Goal: Transaction & Acquisition: Purchase product/service

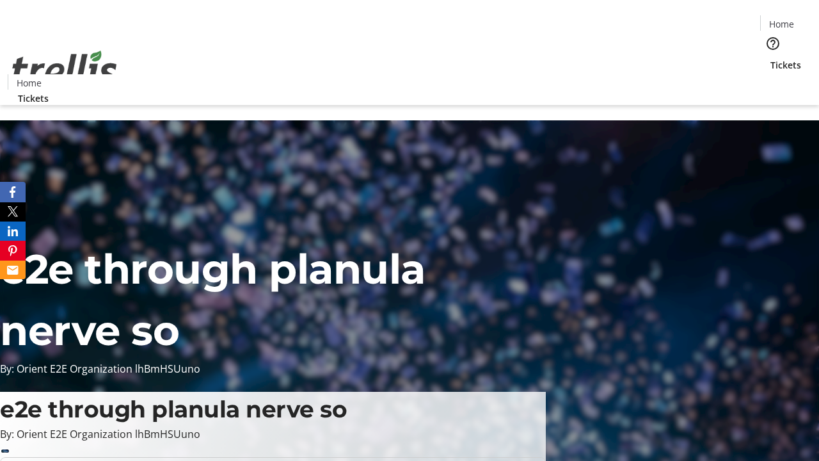
click at [771, 58] on span "Tickets" at bounding box center [786, 64] width 31 height 13
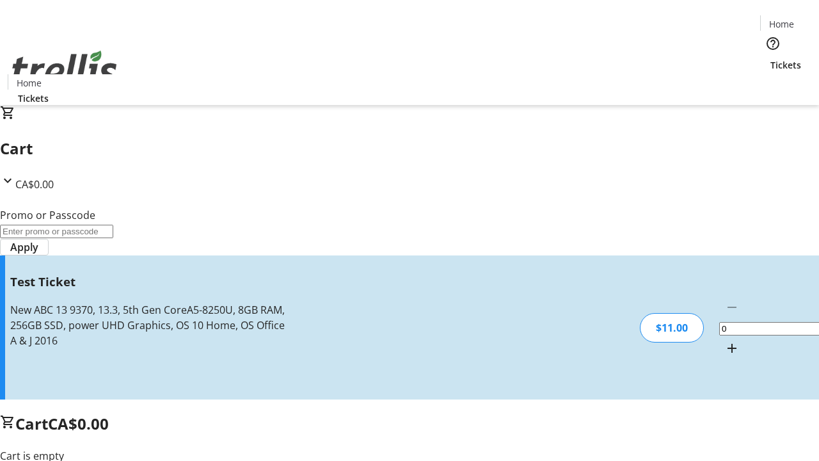
click at [724, 340] on mat-icon "Increment by one" at bounding box center [731, 347] width 15 height 15
type input "1"
type input "UNLOCK"
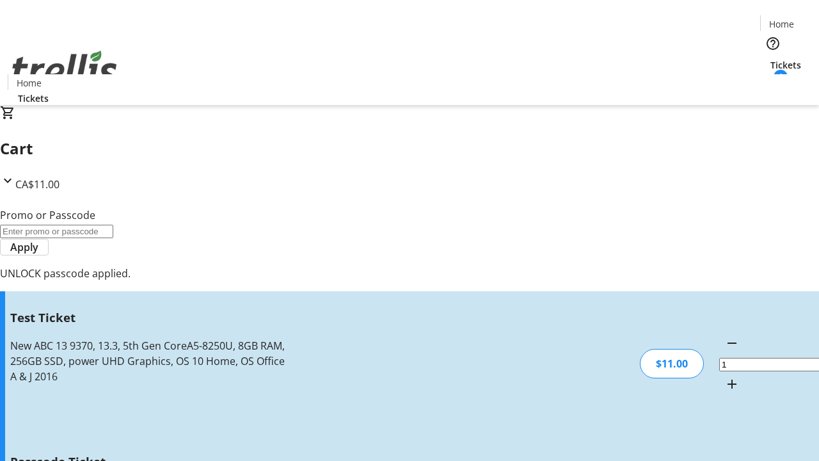
type input "5"
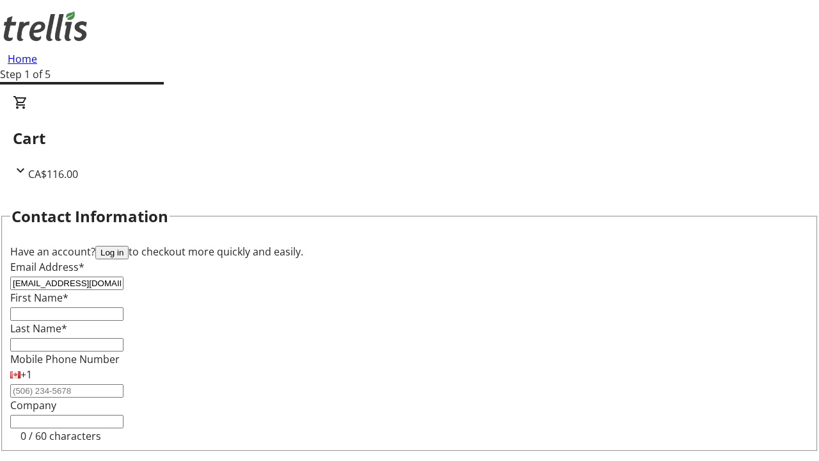
type input "[EMAIL_ADDRESS][DOMAIN_NAME]"
type input "Rasheed"
type input "[PERSON_NAME]"
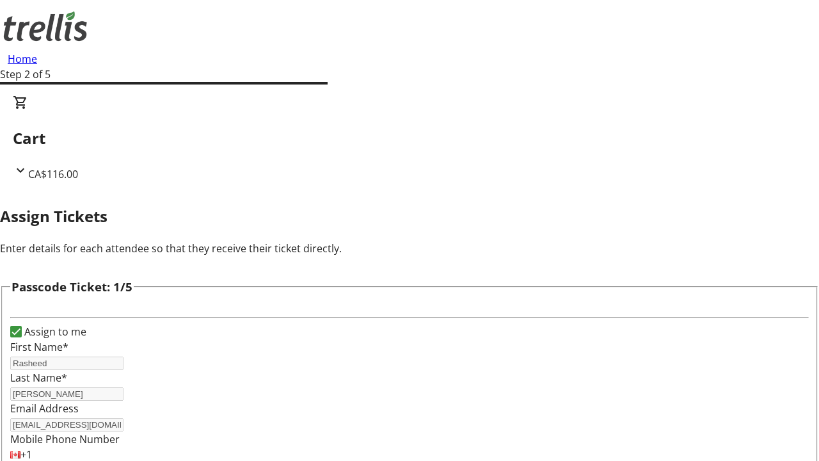
type input "German"
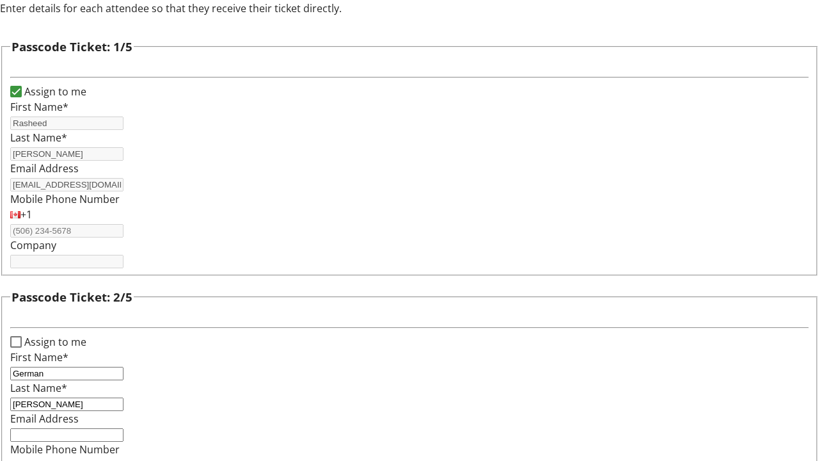
type input "[PERSON_NAME]"
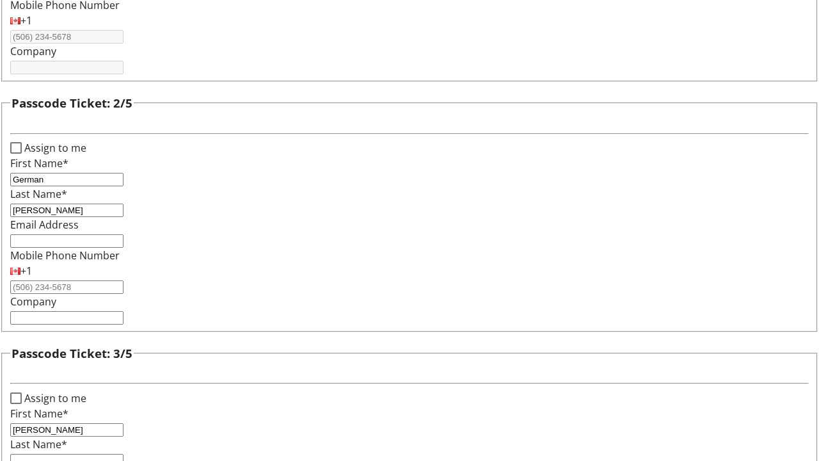
type input "[PERSON_NAME]"
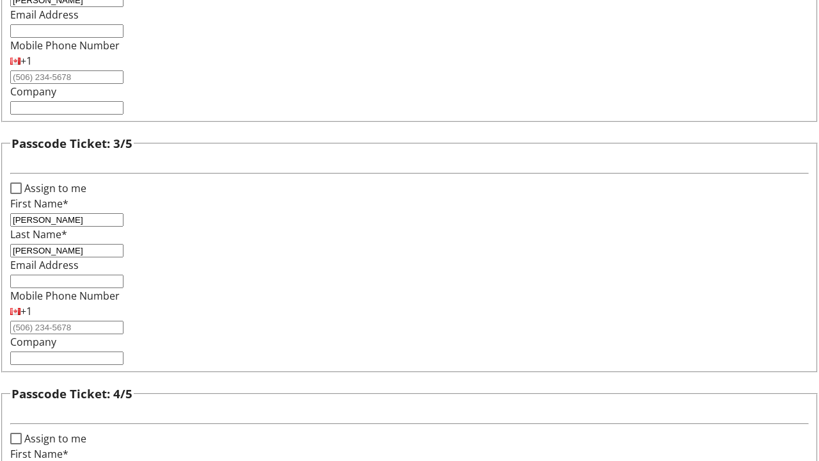
type input "[PERSON_NAME]"
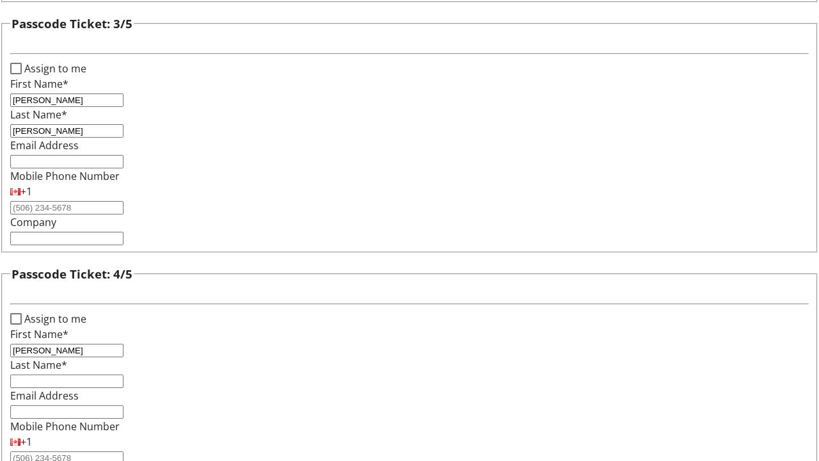
type input "[PERSON_NAME]"
type input "Reinger"
checkbox input "true"
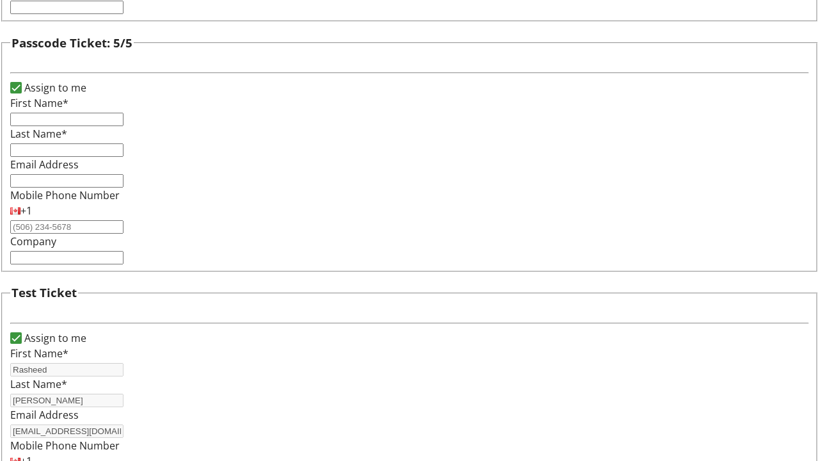
type input "Rasheed"
type input "[PERSON_NAME]"
type input "[EMAIL_ADDRESS][DOMAIN_NAME]"
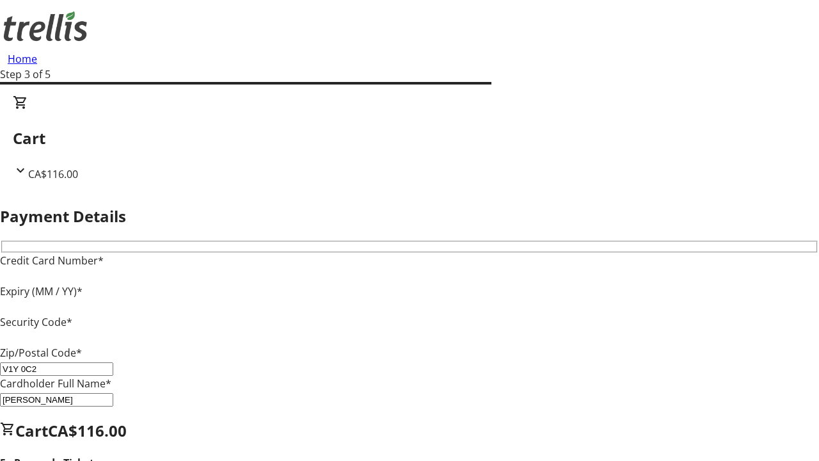
type input "V1Y 0C2"
